Goal: Obtain resource: Obtain resource

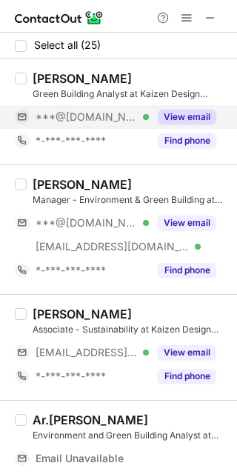
click at [186, 121] on button "View email" at bounding box center [187, 117] width 59 height 15
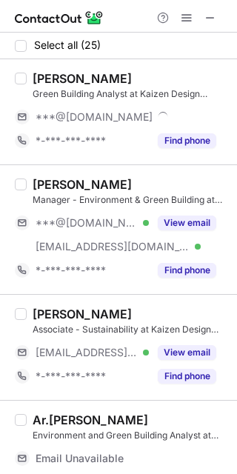
click at [47, 73] on div "Shruti Nagmode" at bounding box center [82, 78] width 99 height 15
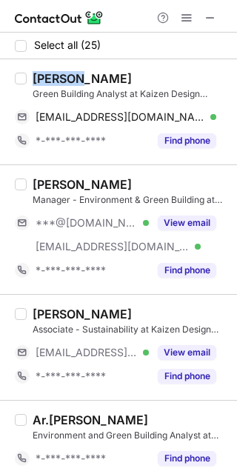
click at [51, 80] on div "Shruti Nagmode" at bounding box center [82, 78] width 99 height 15
drag, startPoint x: 207, startPoint y: 116, endPoint x: 235, endPoint y: 99, distance: 32.3
click at [207, 116] on span at bounding box center [209, 117] width 12 height 12
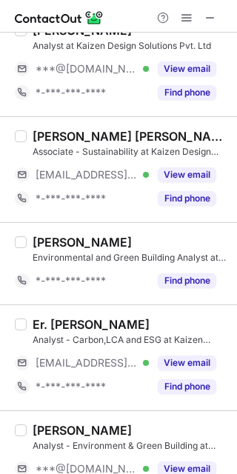
scroll to position [691, 0]
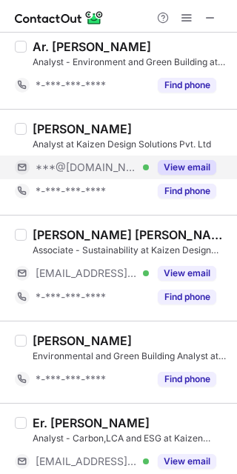
drag, startPoint x: 196, startPoint y: 170, endPoint x: 186, endPoint y: 163, distance: 12.3
click at [196, 170] on button "View email" at bounding box center [187, 167] width 59 height 15
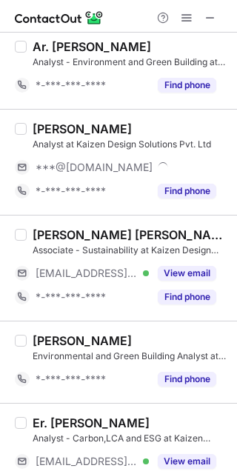
click at [50, 128] on div "Priyanka Sinha" at bounding box center [82, 128] width 99 height 15
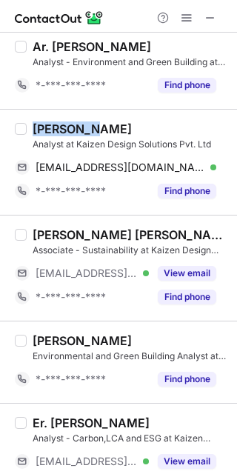
copy div "Priyanka"
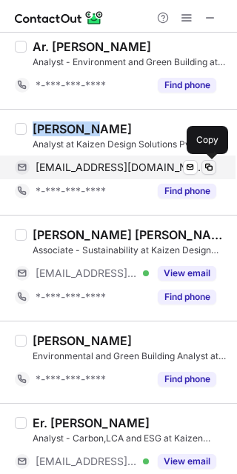
click at [212, 165] on span at bounding box center [209, 167] width 12 height 12
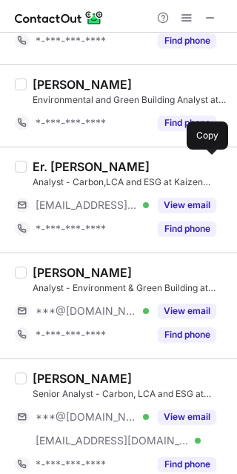
scroll to position [987, 0]
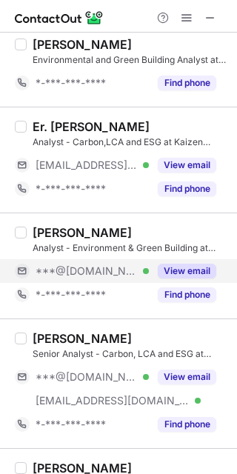
click at [214, 269] on button "View email" at bounding box center [187, 271] width 59 height 15
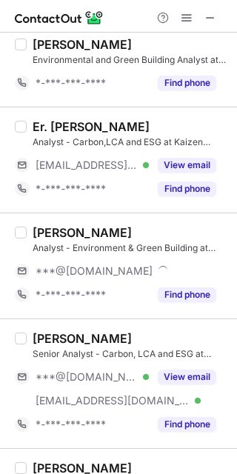
click at [64, 232] on div "HIMANSHU AGRAWAL" at bounding box center [82, 232] width 99 height 15
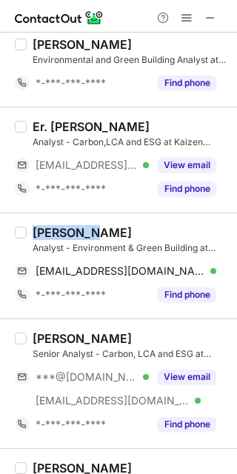
copy div "HIMANSHU"
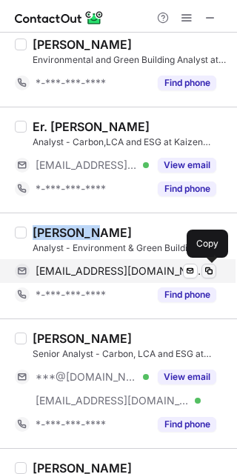
click at [210, 266] on span at bounding box center [209, 271] width 12 height 12
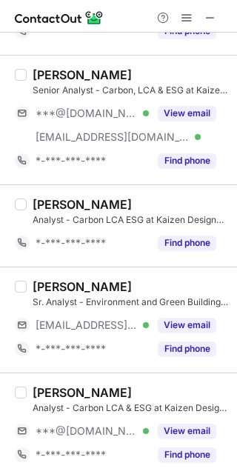
scroll to position [2300, 0]
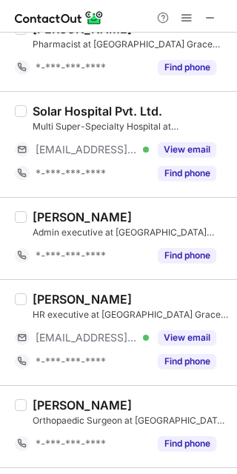
scroll to position [1850, 0]
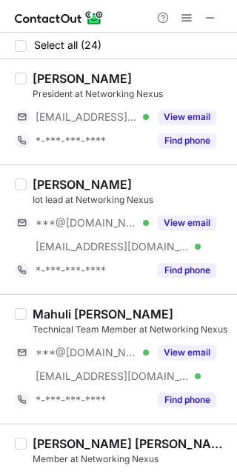
click at [47, 175] on div "Ayush Singh Iot lead at Networking Nexus ***@gmail.com Verified ***@netnexsrm.c…" at bounding box center [118, 229] width 237 height 130
click at [47, 180] on div "Ayush Singh" at bounding box center [82, 184] width 99 height 15
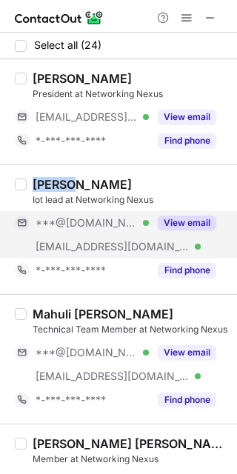
click at [177, 223] on button "View email" at bounding box center [187, 223] width 59 height 15
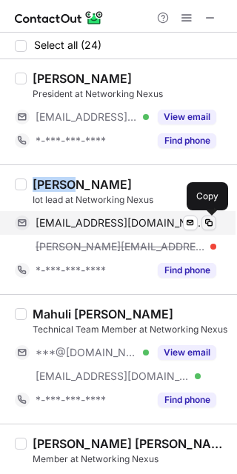
drag, startPoint x: 212, startPoint y: 217, endPoint x: 234, endPoint y: 184, distance: 40.1
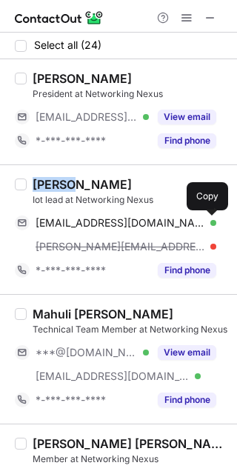
click at [212, 217] on span at bounding box center [209, 223] width 12 height 12
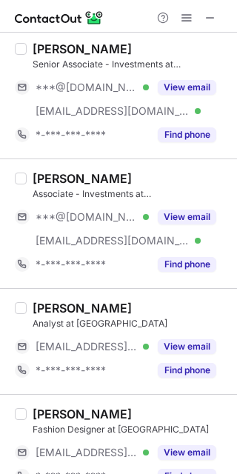
scroll to position [395, 0]
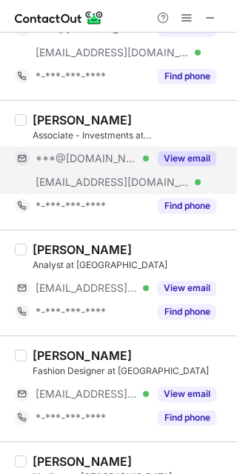
click at [179, 162] on button "View email" at bounding box center [187, 158] width 59 height 15
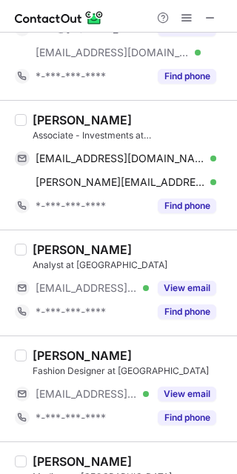
click at [50, 121] on div "Bharath Kumar Chikka" at bounding box center [82, 120] width 99 height 15
copy div "Bharath"
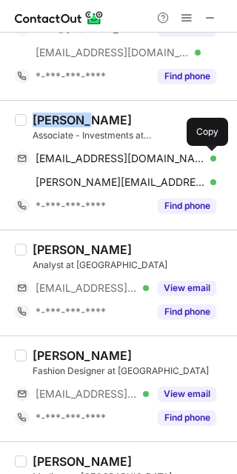
drag, startPoint x: 210, startPoint y: 154, endPoint x: 234, endPoint y: 137, distance: 29.8
click at [210, 154] on span at bounding box center [209, 159] width 12 height 12
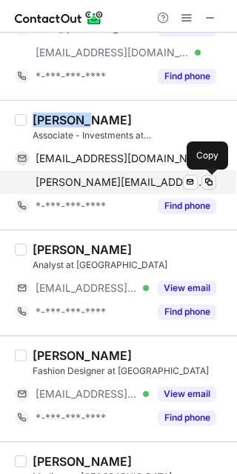
drag, startPoint x: 213, startPoint y: 176, endPoint x: 234, endPoint y: 158, distance: 27.3
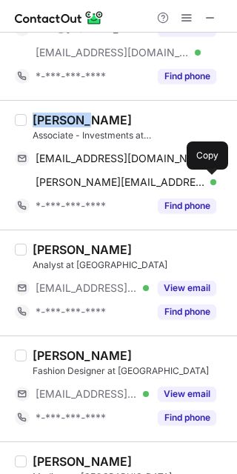
click at [213, 176] on span at bounding box center [209, 182] width 12 height 12
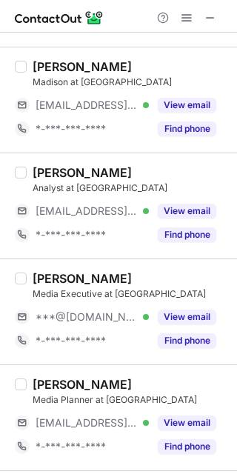
scroll to position [889, 0]
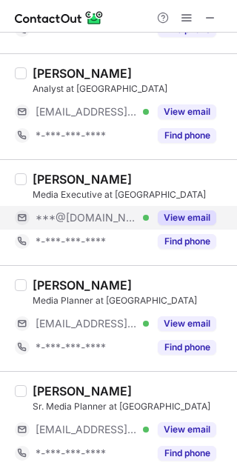
drag, startPoint x: 207, startPoint y: 211, endPoint x: 166, endPoint y: 210, distance: 41.5
click at [207, 211] on button "View email" at bounding box center [187, 217] width 59 height 15
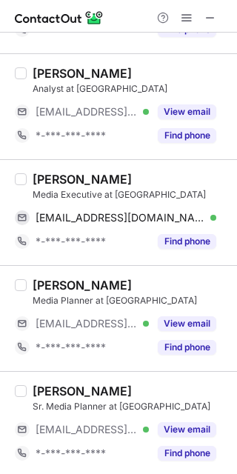
click at [47, 176] on div "Vaidyanathan Iyer" at bounding box center [82, 179] width 99 height 15
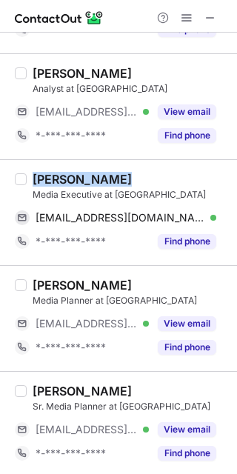
click at [47, 176] on div "Vaidyanathan Iyer" at bounding box center [82, 179] width 99 height 15
click at [82, 173] on div "Vaidyanathan Iyer" at bounding box center [82, 179] width 99 height 15
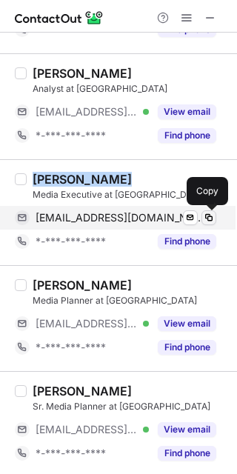
drag, startPoint x: 213, startPoint y: 215, endPoint x: 232, endPoint y: 193, distance: 29.4
click at [213, 215] on span at bounding box center [209, 218] width 12 height 12
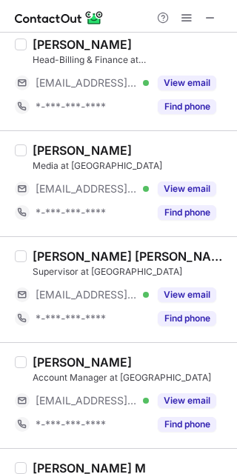
scroll to position [2348, 0]
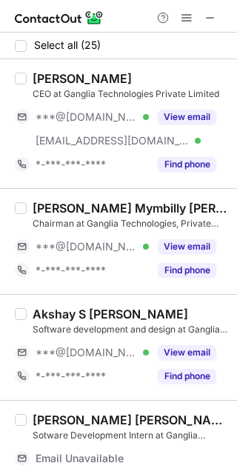
scroll to position [99, 0]
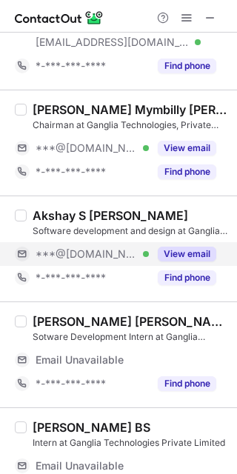
click at [177, 256] on button "View email" at bounding box center [187, 254] width 59 height 15
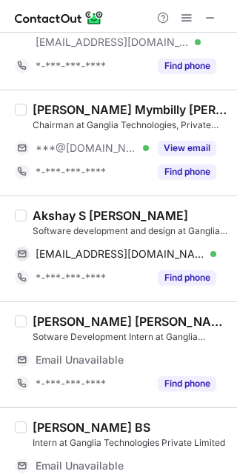
click at [46, 216] on div "Akshay S Goutham" at bounding box center [111, 215] width 156 height 15
copy div "Akshay"
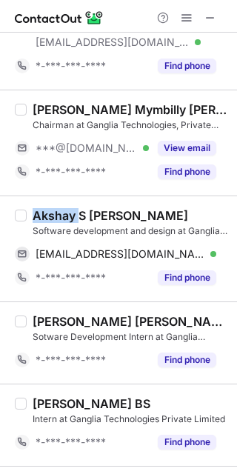
click at [51, 211] on div "Akshay S Goutham" at bounding box center [111, 215] width 156 height 15
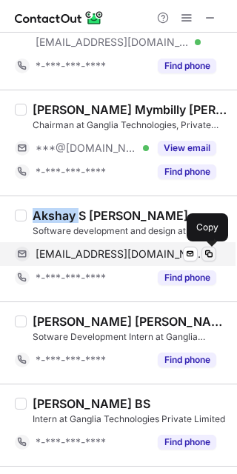
click at [204, 253] on span at bounding box center [209, 254] width 12 height 12
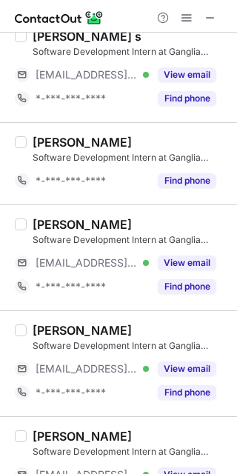
scroll to position [1921, 0]
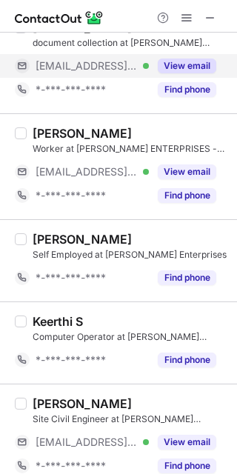
scroll to position [1429, 0]
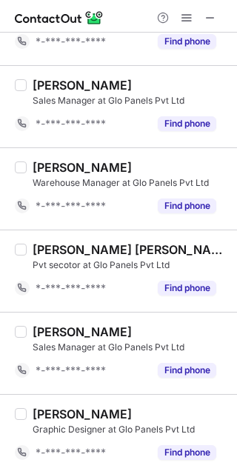
scroll to position [699, 0]
